Goal: Task Accomplishment & Management: Complete application form

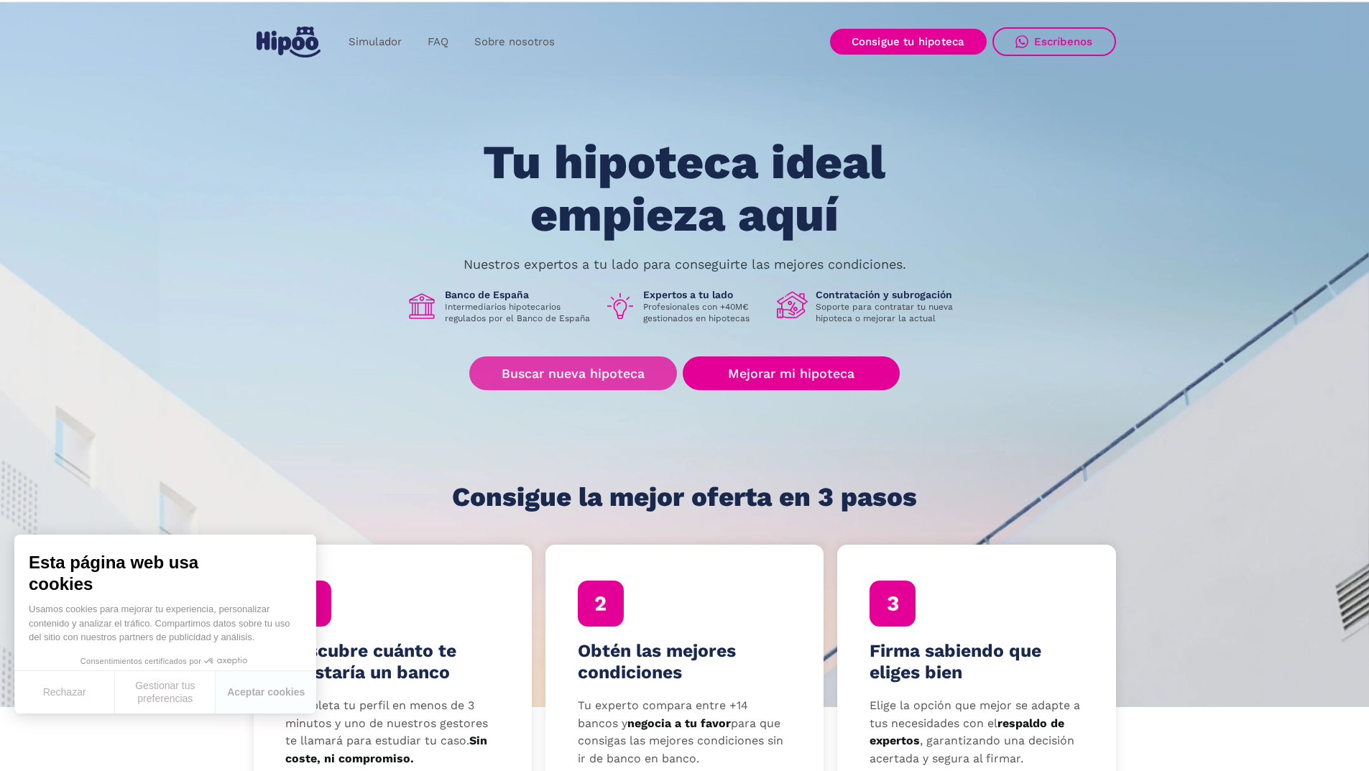
click at [538, 372] on link "Buscar nueva hipoteca" at bounding box center [573, 374] width 208 height 34
click at [556, 369] on link "Buscar nueva hipoteca" at bounding box center [573, 374] width 208 height 34
